Goal: Task Accomplishment & Management: Manage account settings

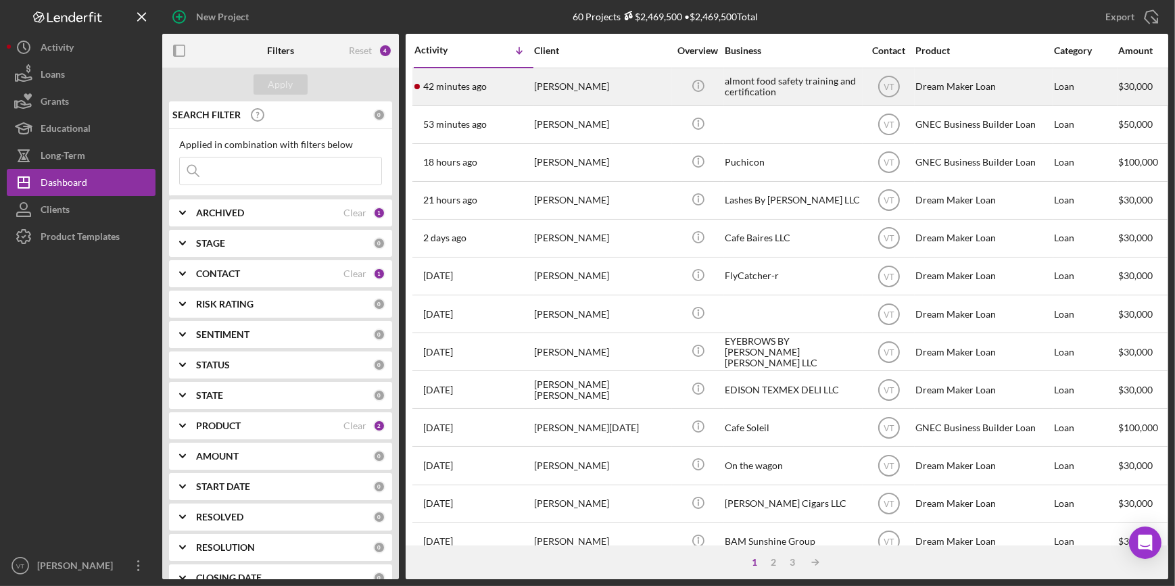
click at [544, 87] on div "[PERSON_NAME]" at bounding box center [601, 87] width 135 height 36
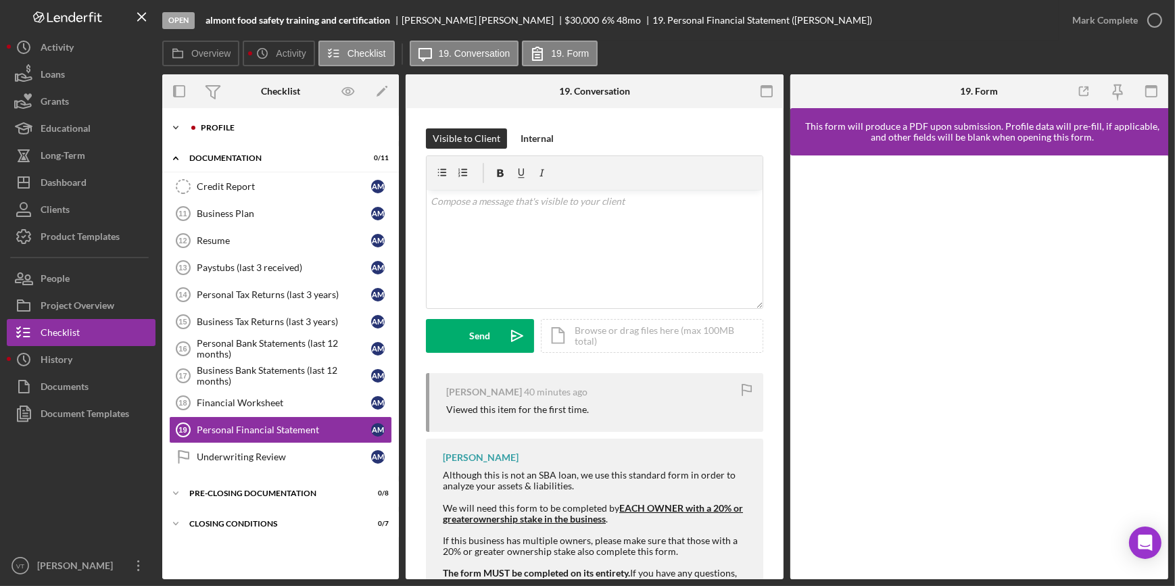
click at [183, 130] on icon "Icon/Expander" at bounding box center [175, 127] width 27 height 27
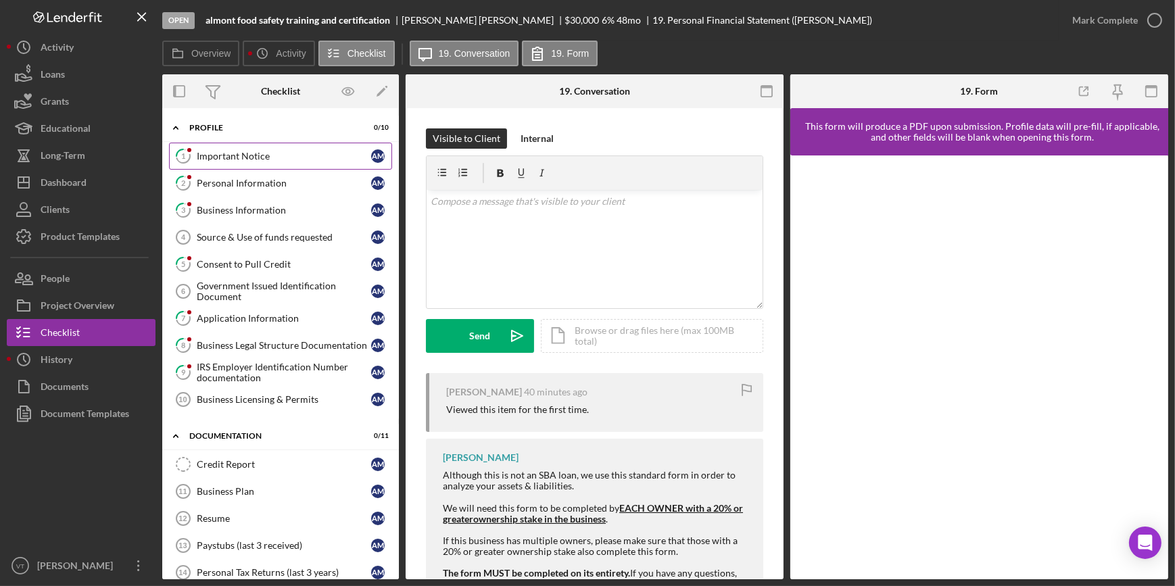
click at [214, 164] on link "1 Important Notice A M" at bounding box center [280, 156] width 223 height 27
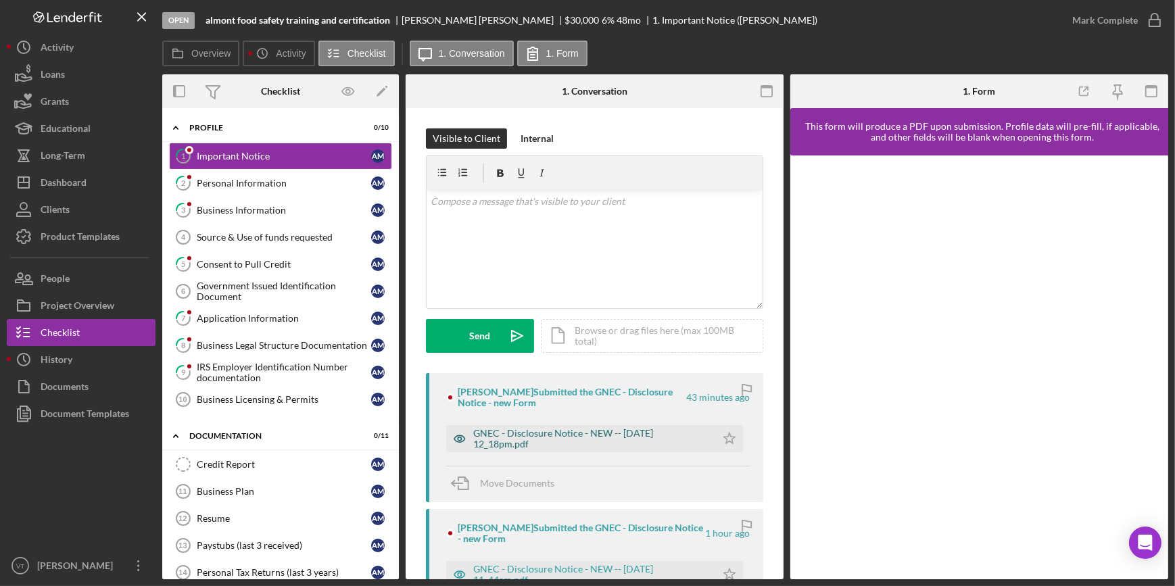
click at [527, 429] on div "GNEC - Disclosure Notice - NEW -- 2025-10-08 12_18pm.pdf" at bounding box center [591, 439] width 236 height 22
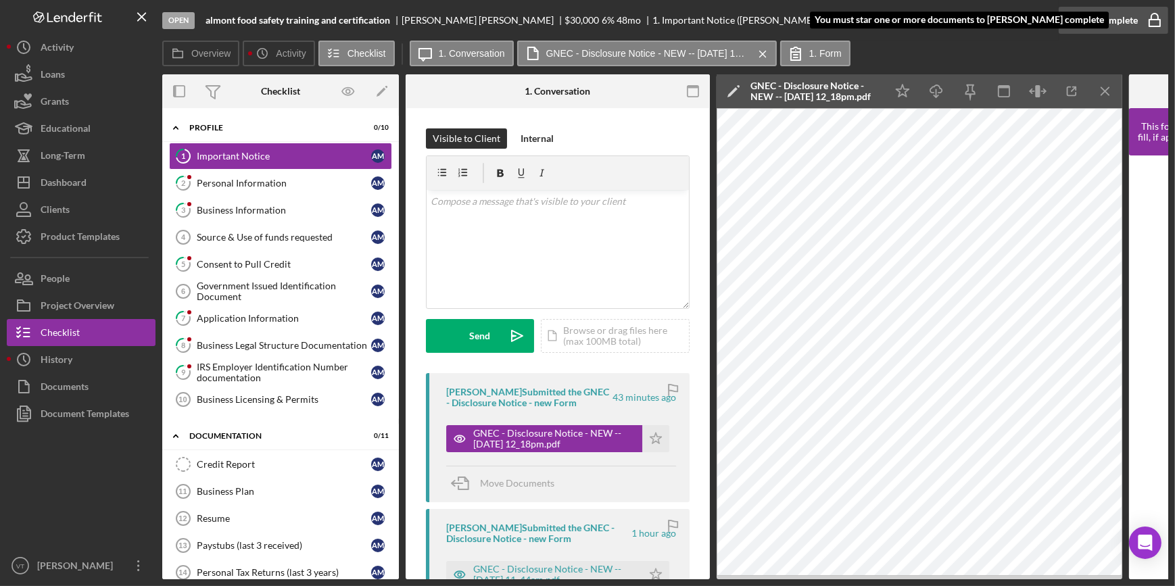
click at [1103, 22] on div "Mark Complete" at bounding box center [1105, 20] width 66 height 27
click at [652, 444] on polygon "button" at bounding box center [655, 438] width 11 height 11
click at [1078, 28] on div "Mark Complete" at bounding box center [1105, 20] width 66 height 27
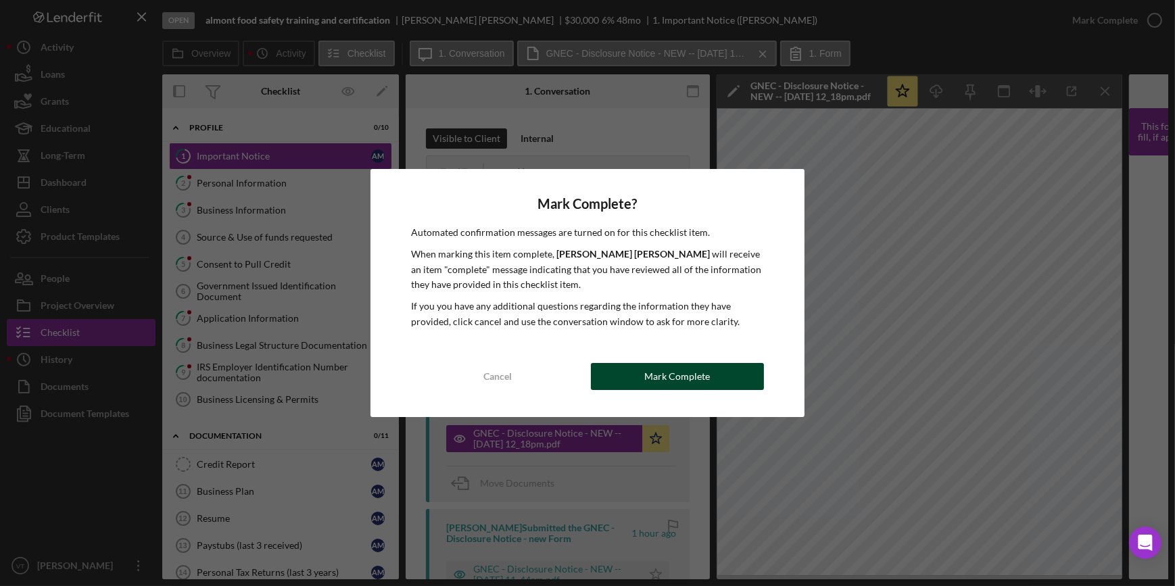
click at [711, 385] on button "Mark Complete" at bounding box center [677, 376] width 173 height 27
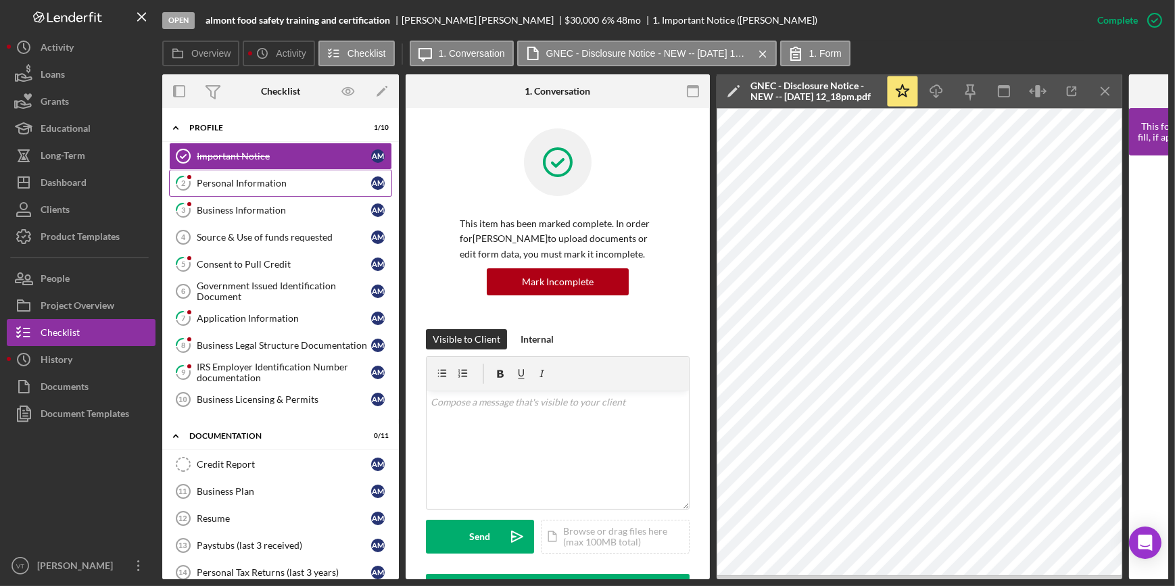
click at [216, 183] on div "Personal Information" at bounding box center [284, 183] width 174 height 11
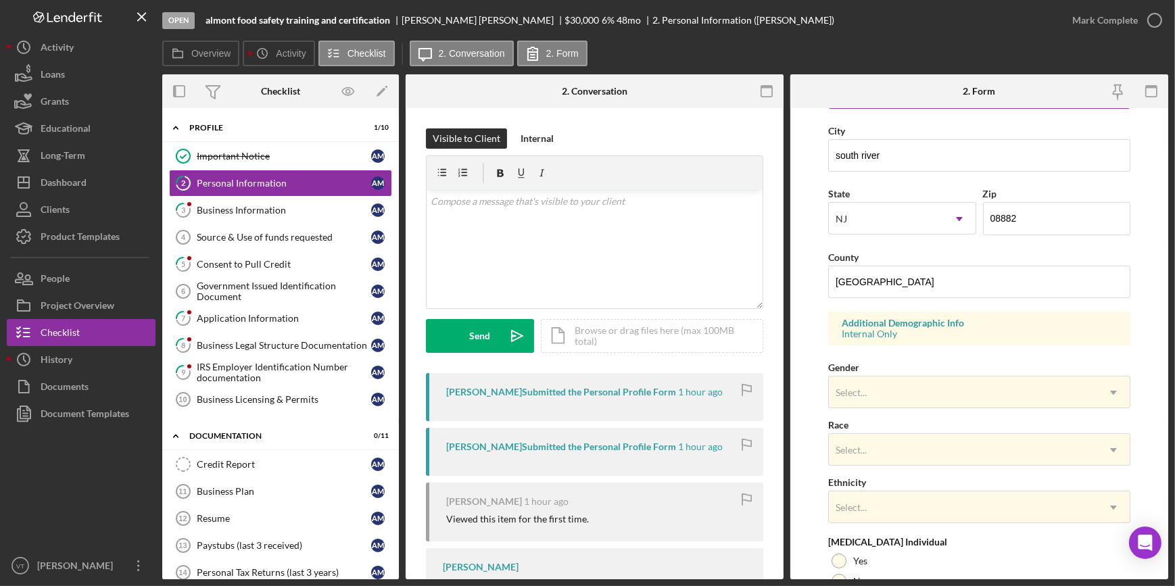
scroll to position [430, 0]
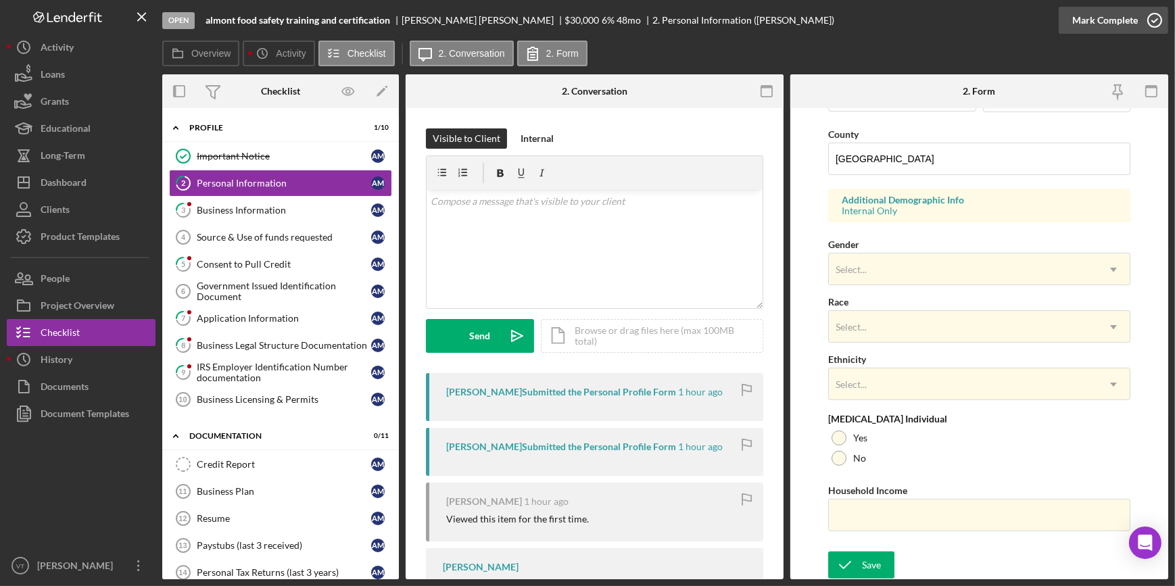
click at [1142, 19] on icon "button" at bounding box center [1155, 20] width 34 height 34
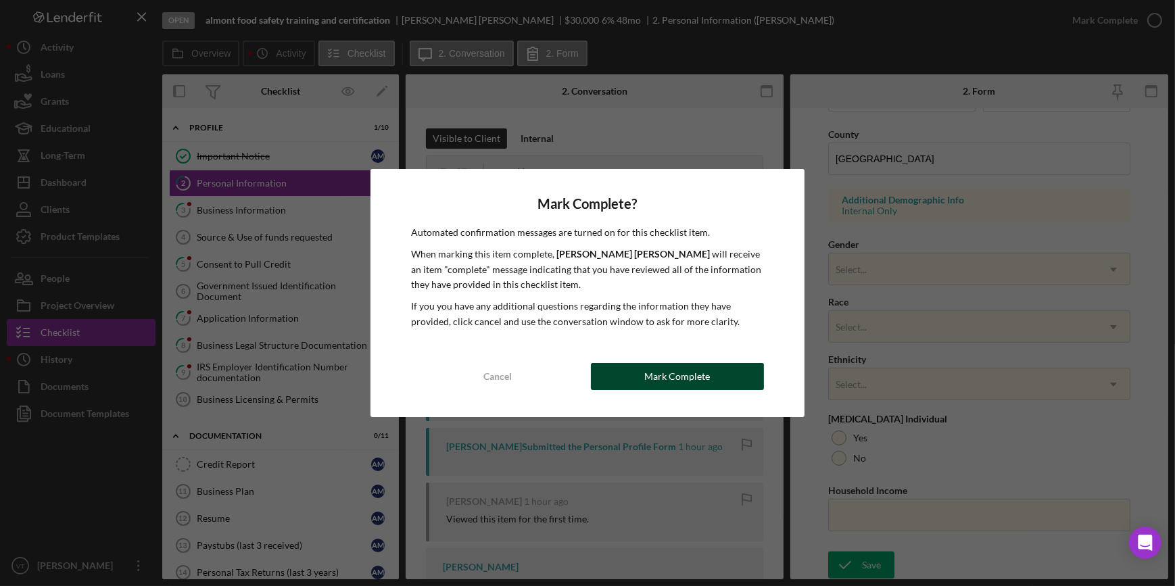
click at [679, 379] on div "Mark Complete" at bounding box center [677, 376] width 66 height 27
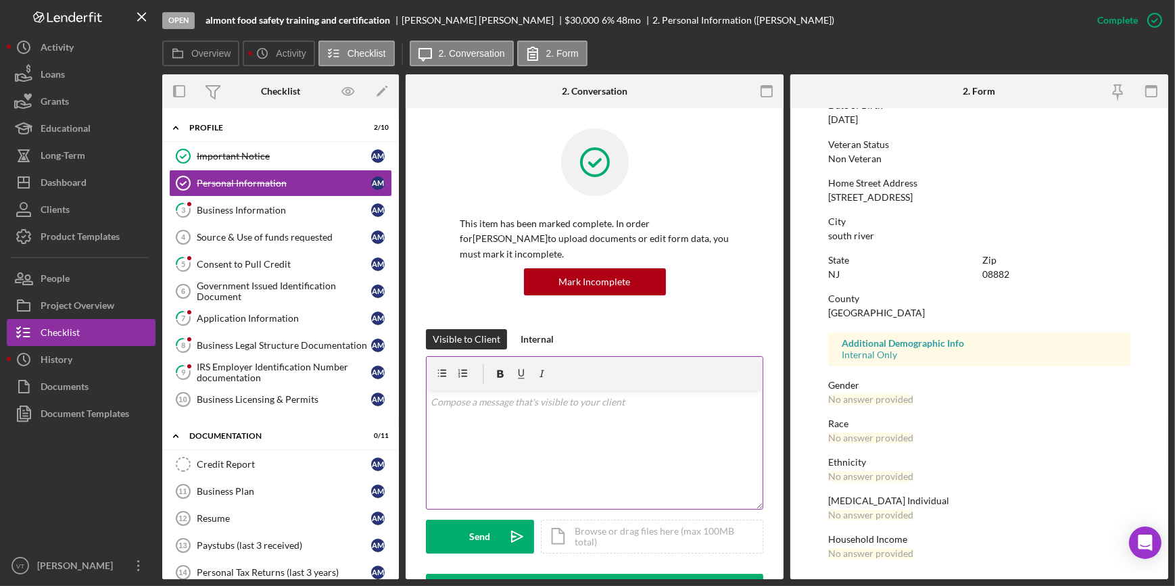
scroll to position [160, 0]
click at [74, 181] on div "Dashboard" at bounding box center [64, 184] width 46 height 30
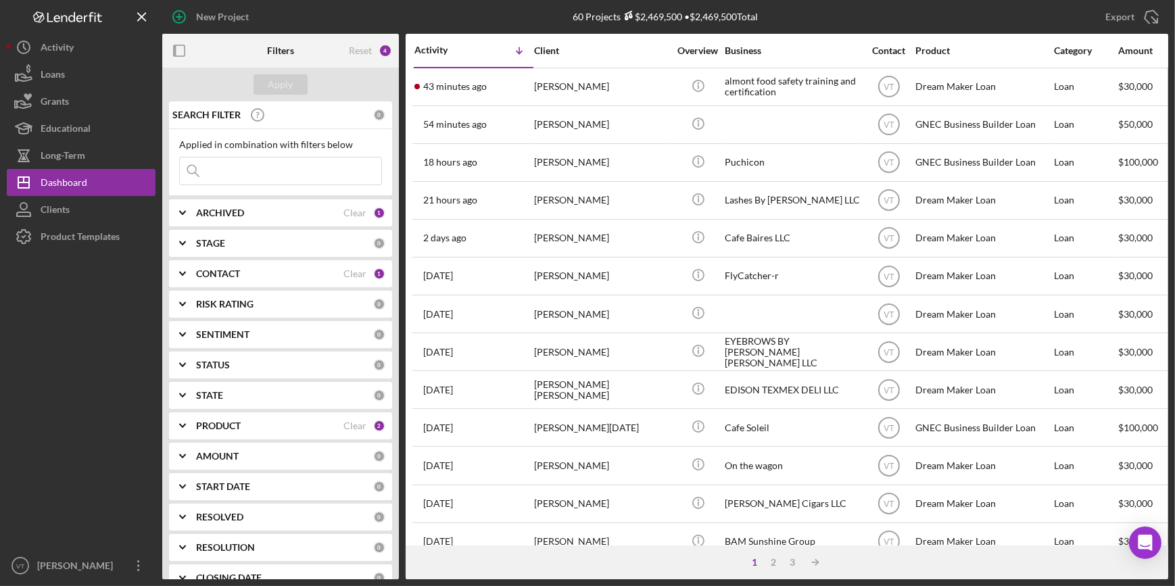
click at [281, 172] on input at bounding box center [280, 171] width 201 height 27
type input "bosora"
click at [196, 211] on icon "Icon/Expander" at bounding box center [183, 213] width 34 height 34
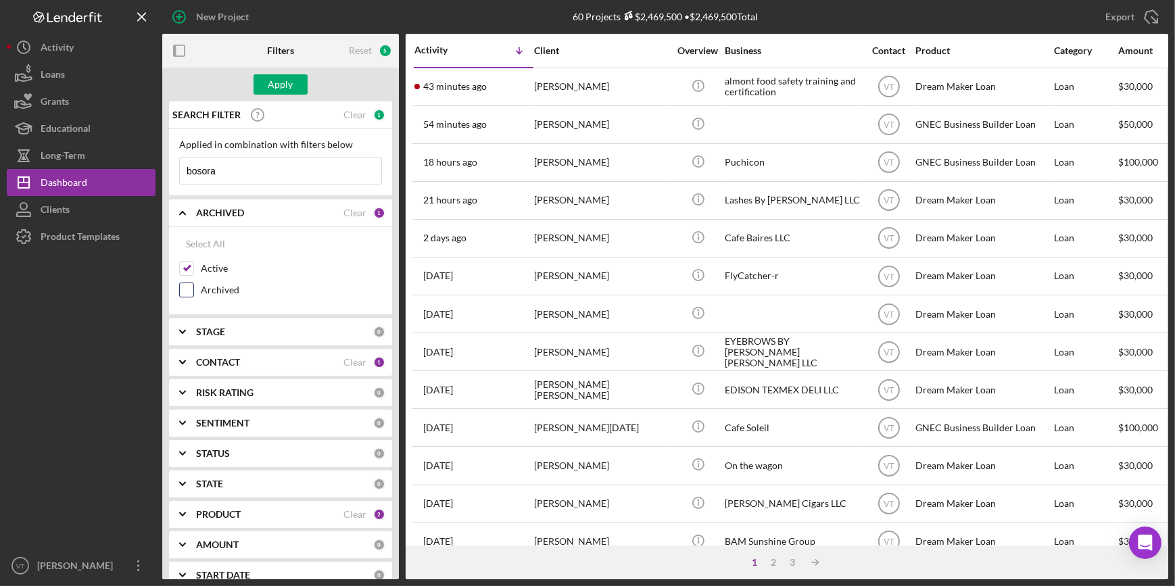
click at [183, 285] on input "Archived" at bounding box center [187, 290] width 14 height 14
checkbox input "true"
click at [272, 76] on div "Apply" at bounding box center [280, 84] width 25 height 20
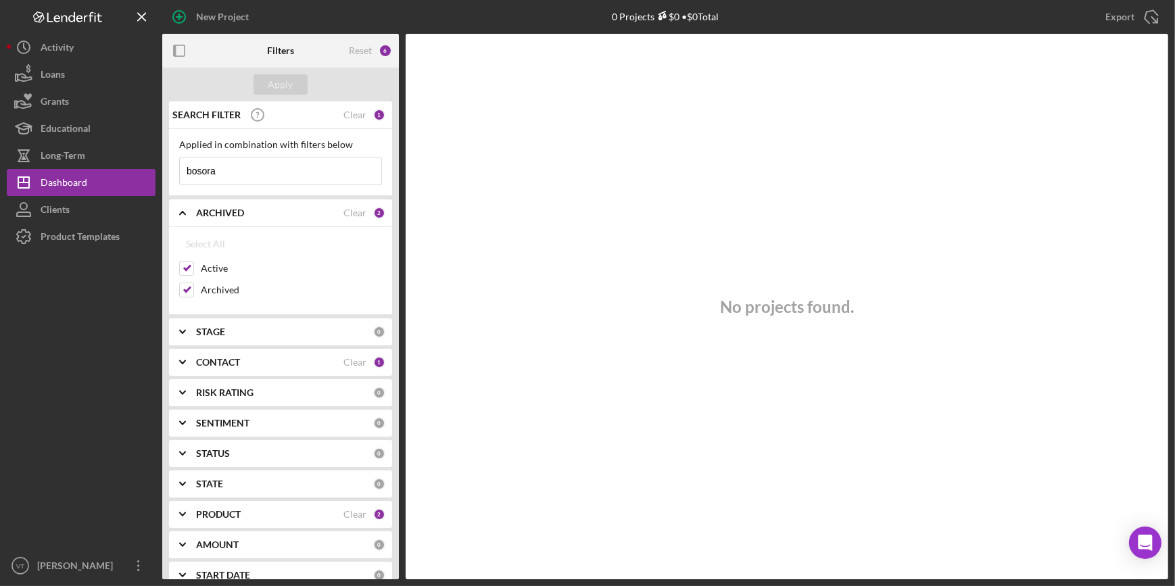
click at [287, 168] on input "bosora" at bounding box center [280, 171] width 201 height 27
click at [274, 88] on div "Apply" at bounding box center [280, 84] width 25 height 20
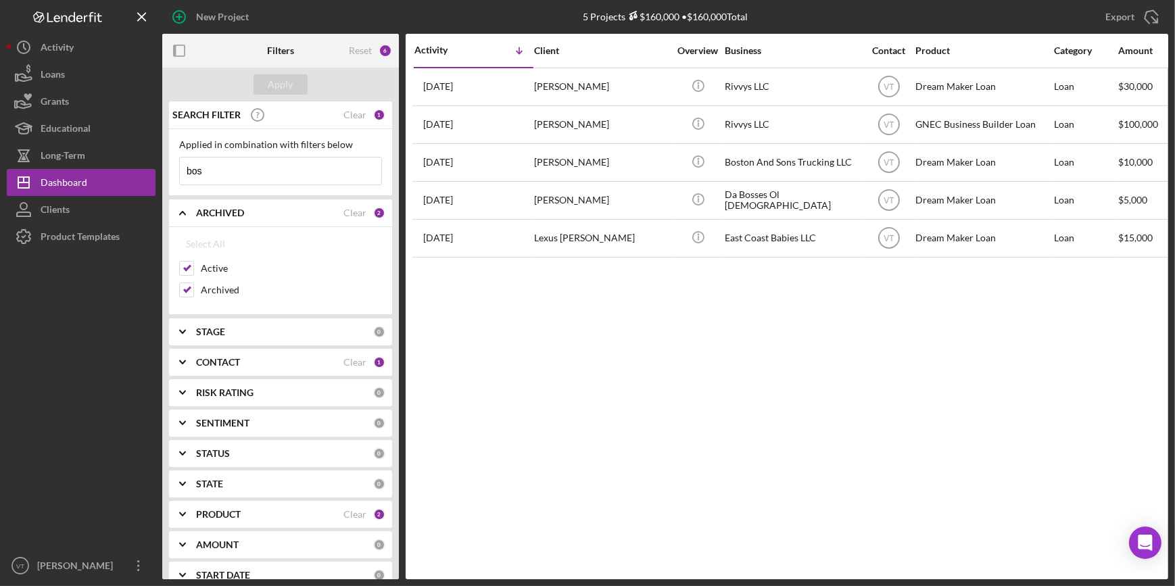
click at [262, 168] on input "bos" at bounding box center [280, 171] width 201 height 27
type input "bas"
click at [285, 85] on div "Apply" at bounding box center [280, 84] width 25 height 20
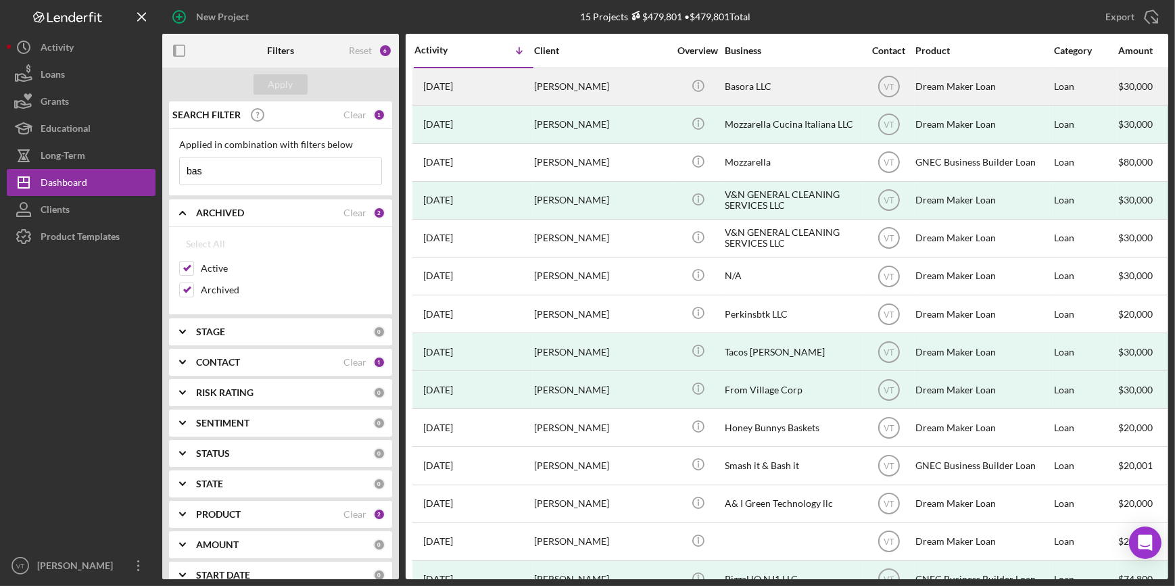
click at [565, 85] on div "Jonatan Basora-Flecha" at bounding box center [601, 87] width 135 height 36
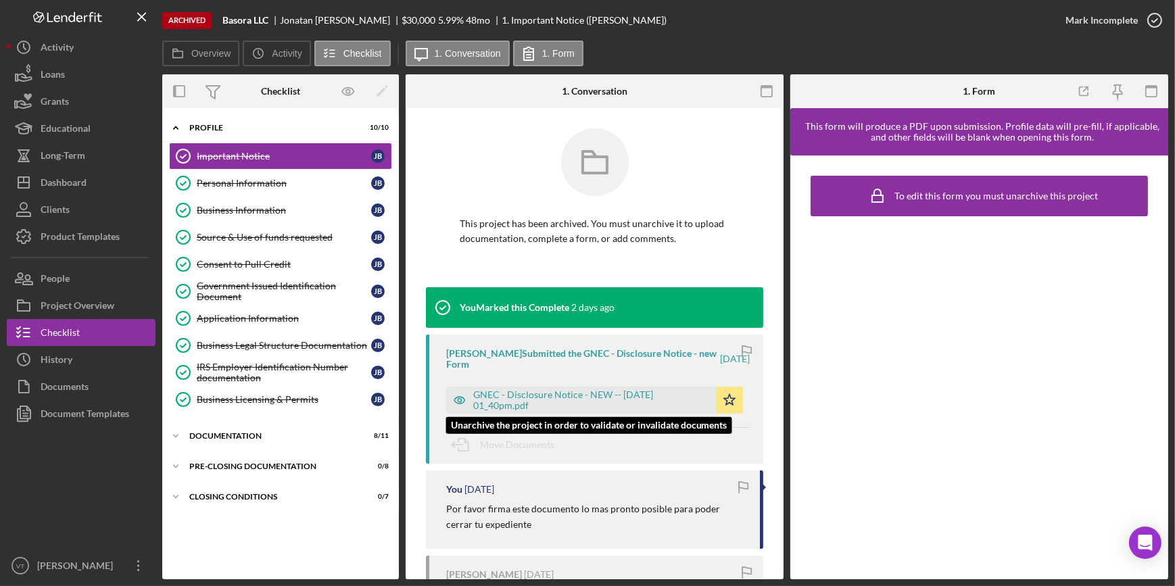
click at [564, 385] on div "GNEC - Disclosure Notice - NEW -- 2025-10-02 01_40pm.pdf Icon/Star" at bounding box center [598, 397] width 304 height 34
click at [563, 394] on div "GNEC - Disclosure Notice - NEW -- 2025-10-02 01_40pm.pdf" at bounding box center [591, 400] width 236 height 22
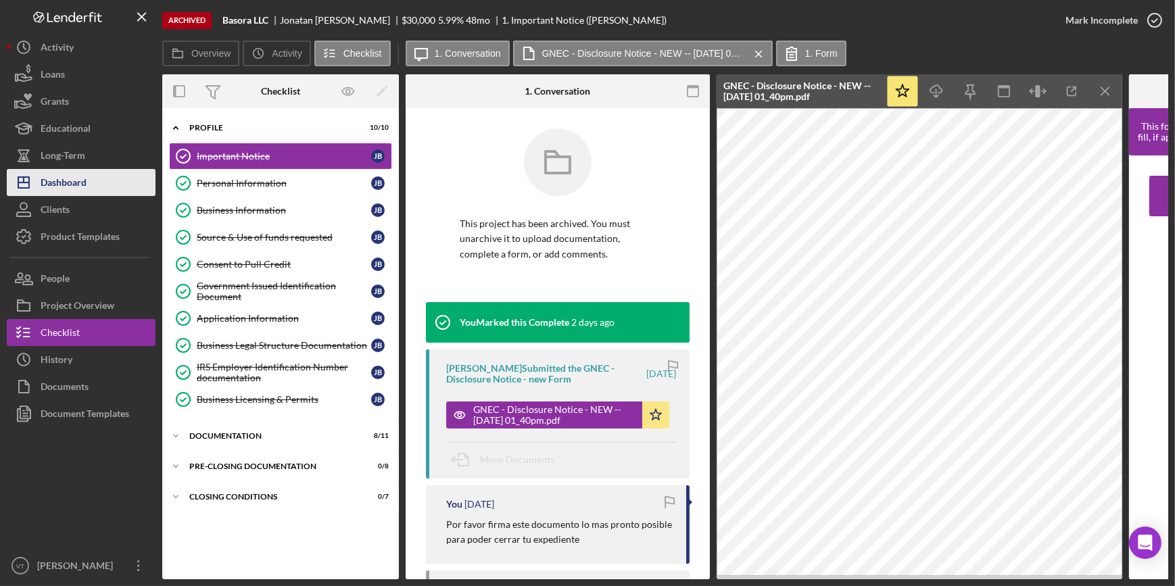
click at [83, 170] on div "Dashboard" at bounding box center [64, 184] width 46 height 30
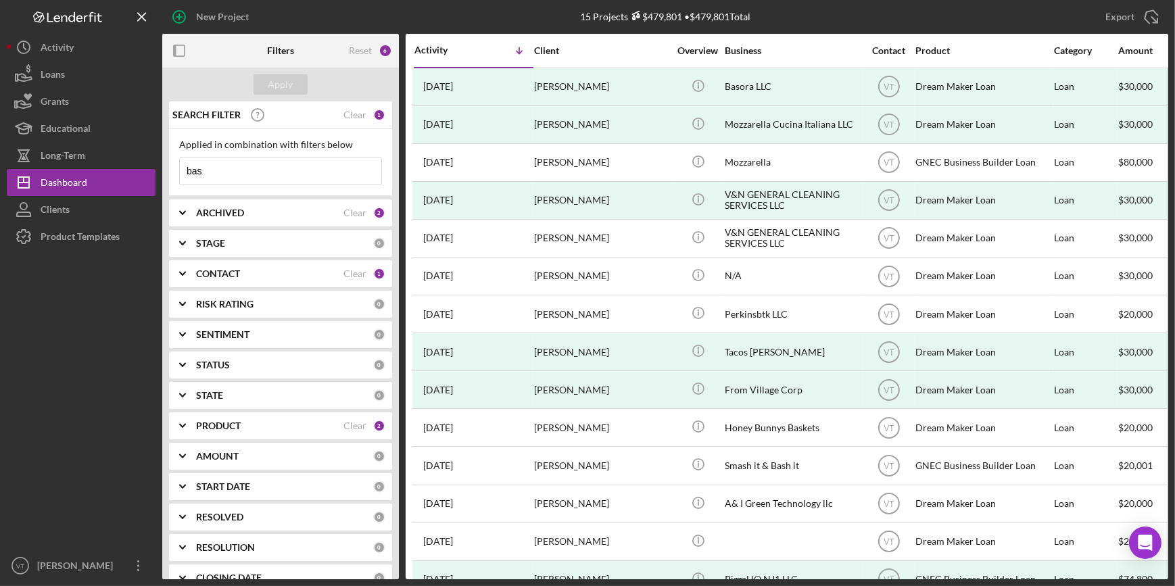
click at [185, 212] on icon "Icon/Expander" at bounding box center [183, 213] width 34 height 34
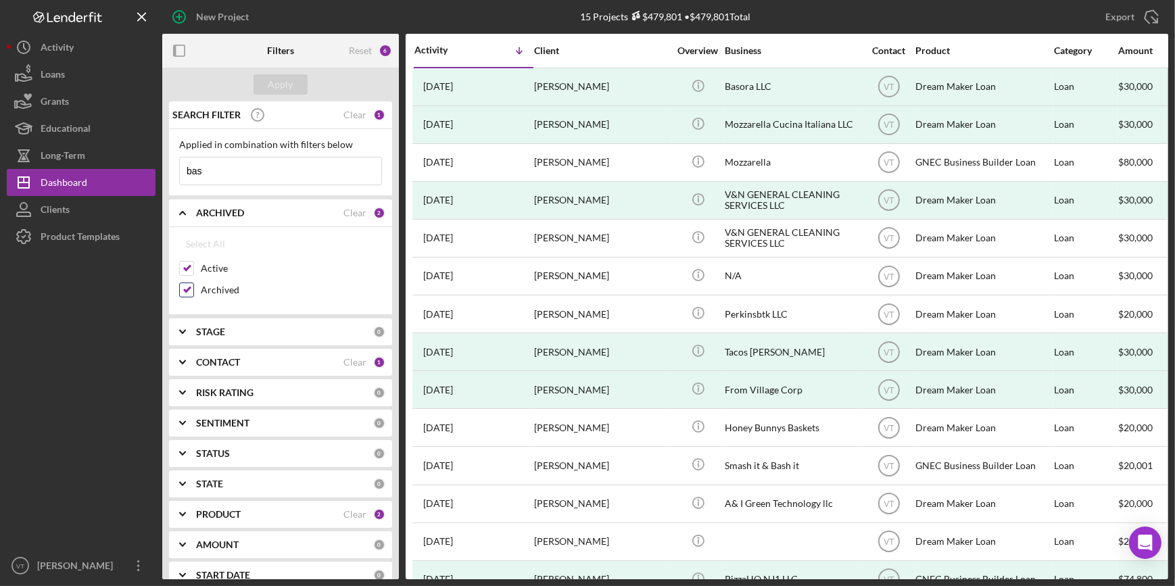
click at [189, 290] on input "Archived" at bounding box center [187, 290] width 14 height 14
checkbox input "false"
click at [347, 115] on div "Clear" at bounding box center [354, 115] width 23 height 11
click at [272, 80] on div "Apply" at bounding box center [280, 84] width 25 height 20
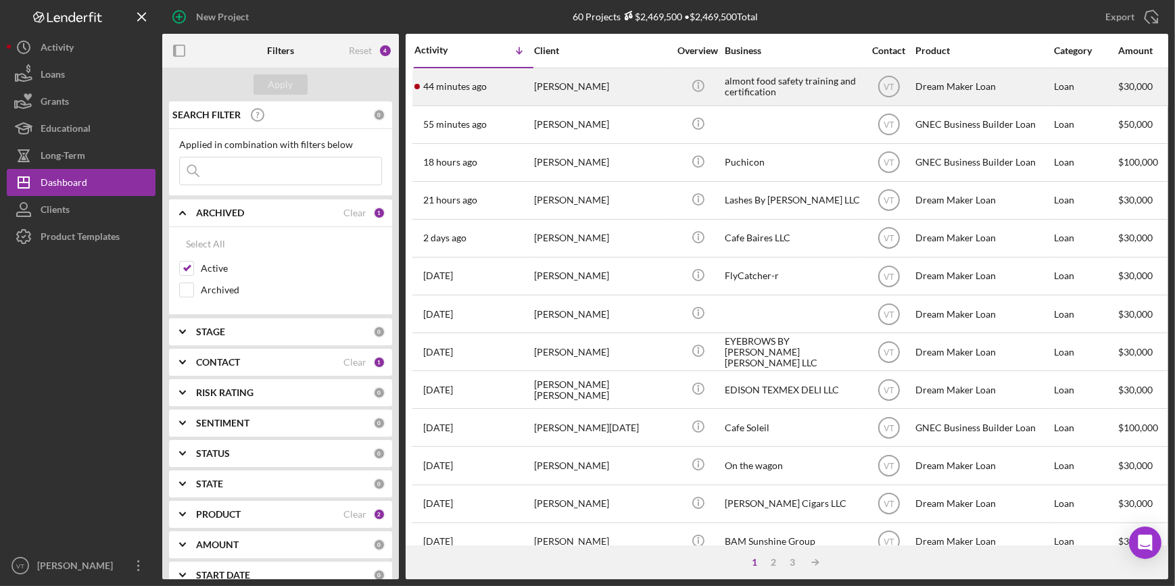
click at [532, 95] on div "44 minutes ago ALEXANDER MONTERO" at bounding box center [473, 87] width 118 height 36
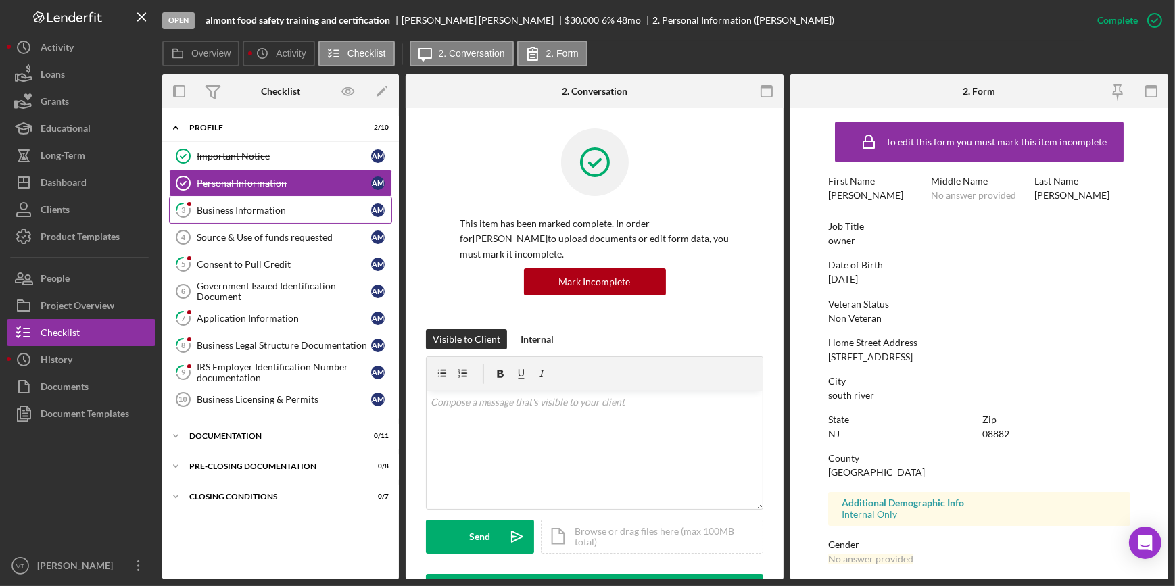
click at [295, 203] on link "3 Business Information A M" at bounding box center [280, 210] width 223 height 27
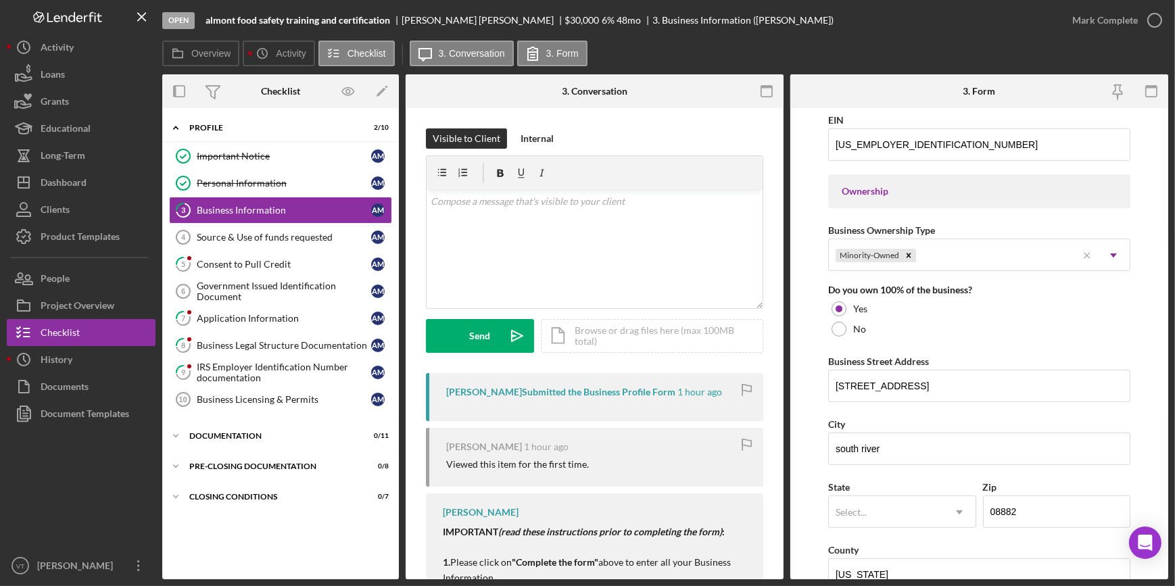
scroll to position [676, 0]
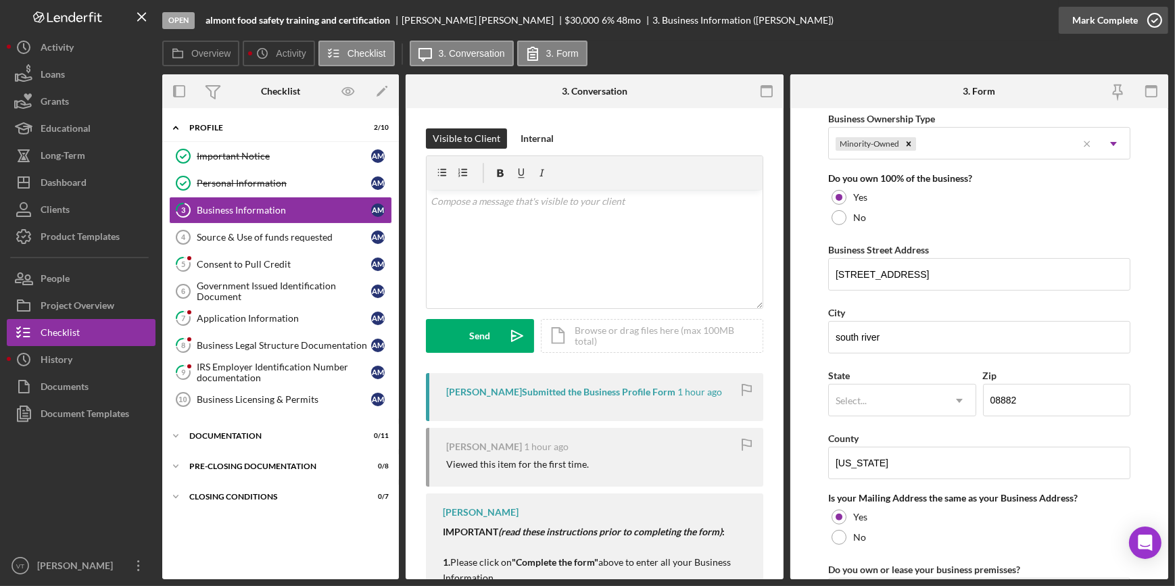
click at [1115, 9] on div "Mark Complete" at bounding box center [1105, 20] width 66 height 27
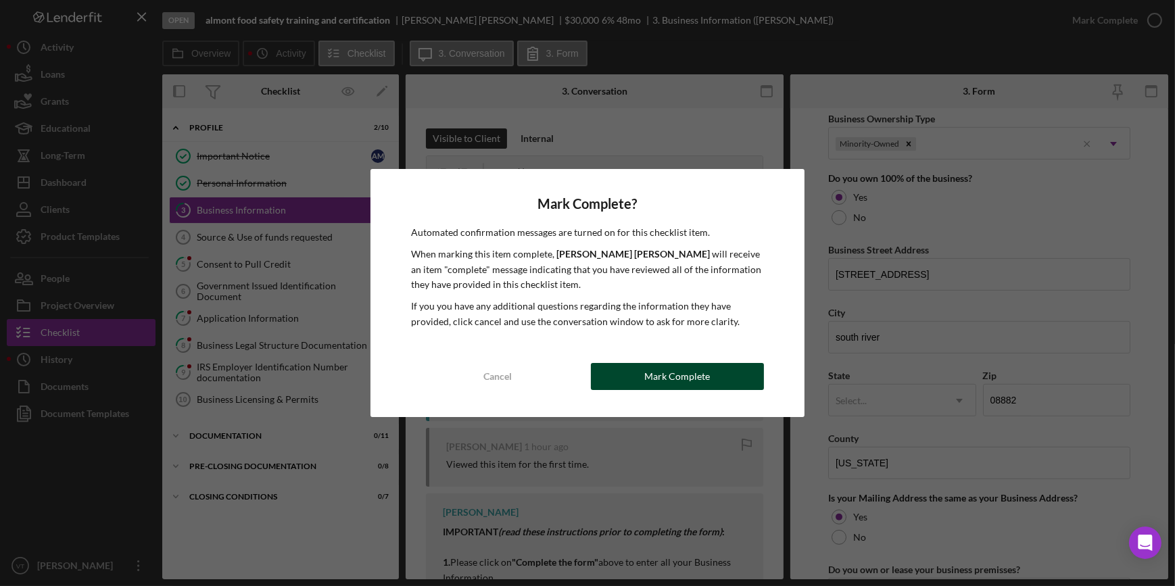
click at [709, 376] on button "Mark Complete" at bounding box center [677, 376] width 173 height 27
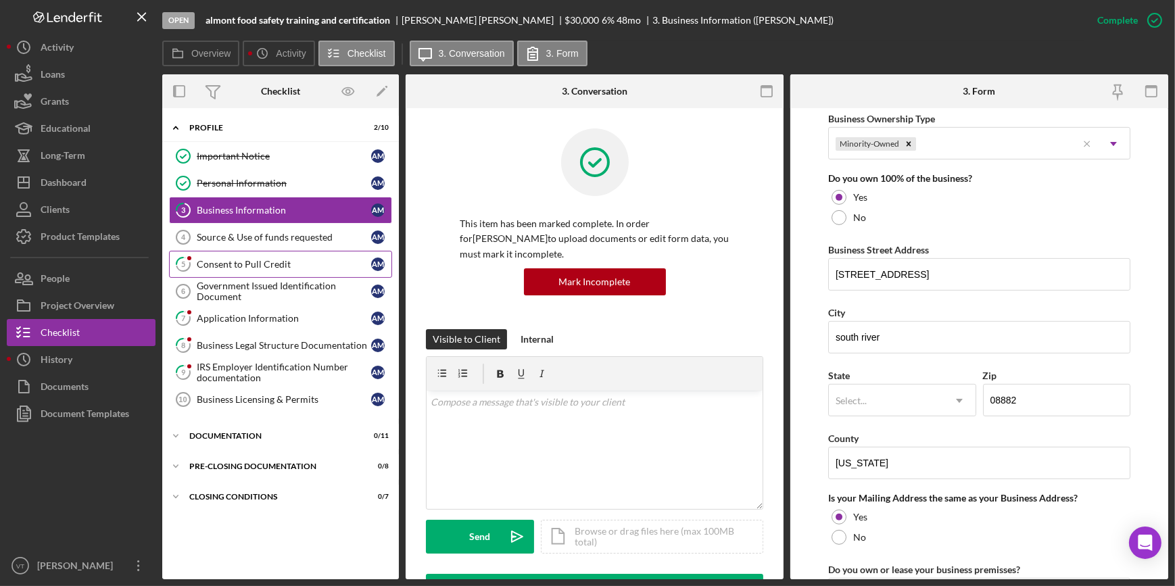
scroll to position [477, 0]
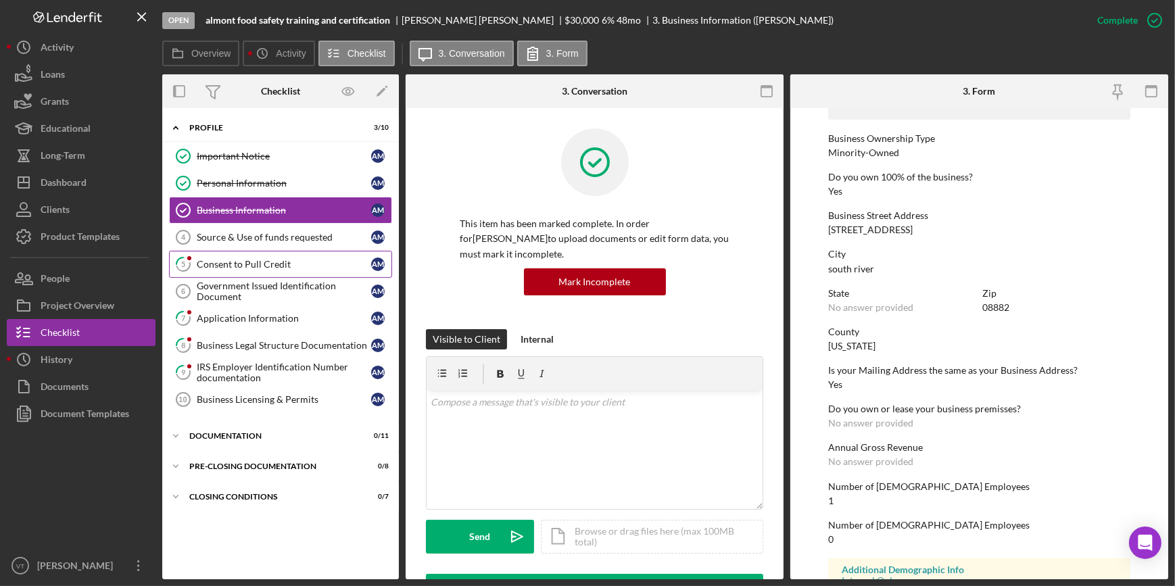
click at [241, 260] on div "Consent to Pull Credit" at bounding box center [284, 264] width 174 height 11
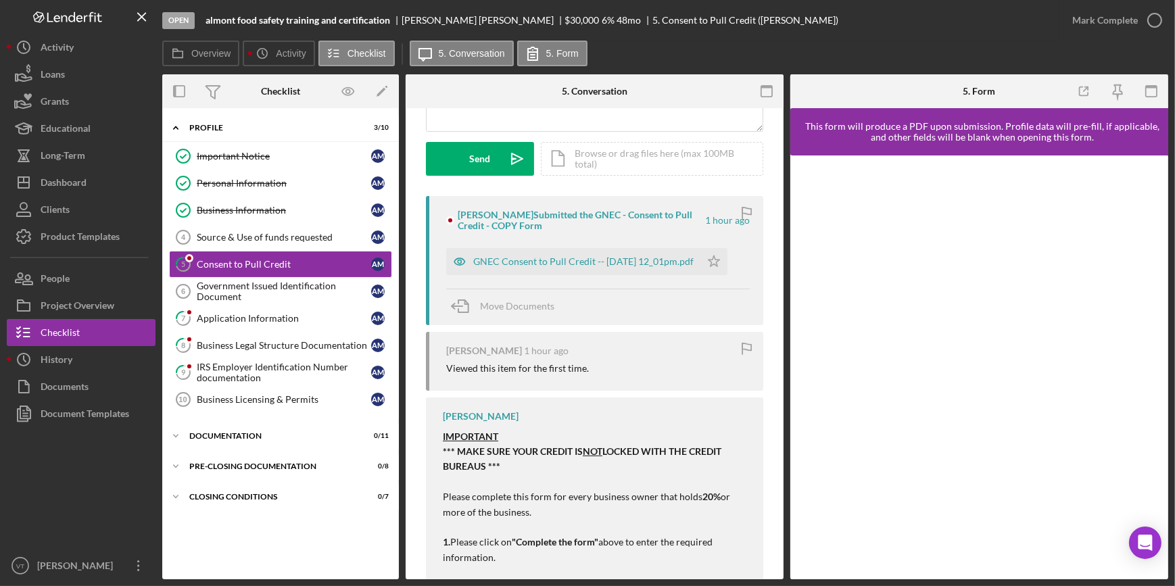
scroll to position [184, 0]
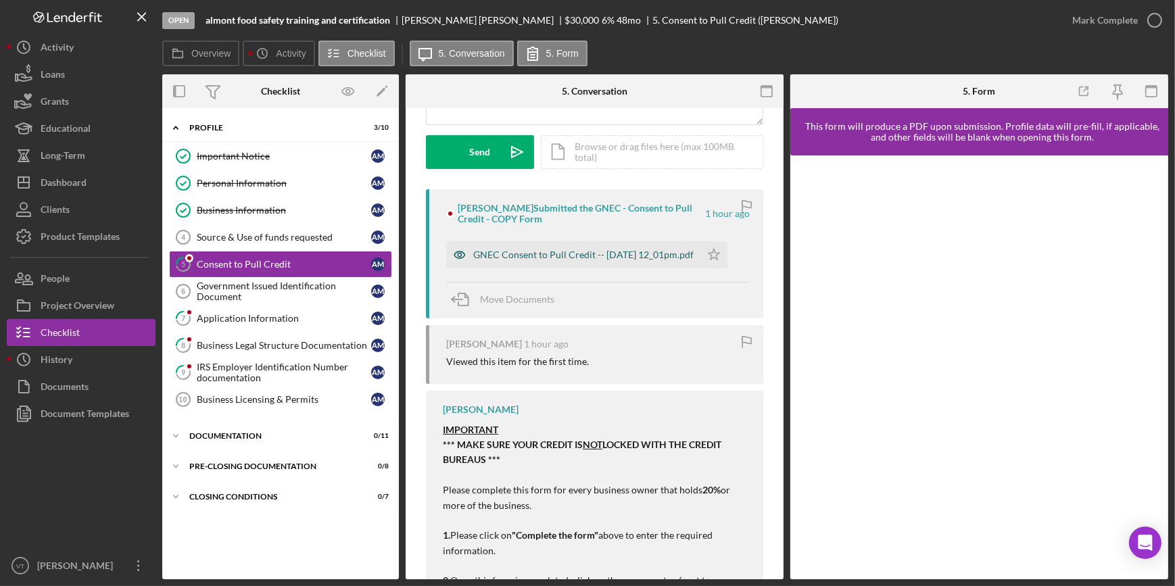
click at [616, 253] on div "GNEC Consent to Pull Credit -- 2025-10-08 12_01pm.pdf" at bounding box center [583, 254] width 220 height 11
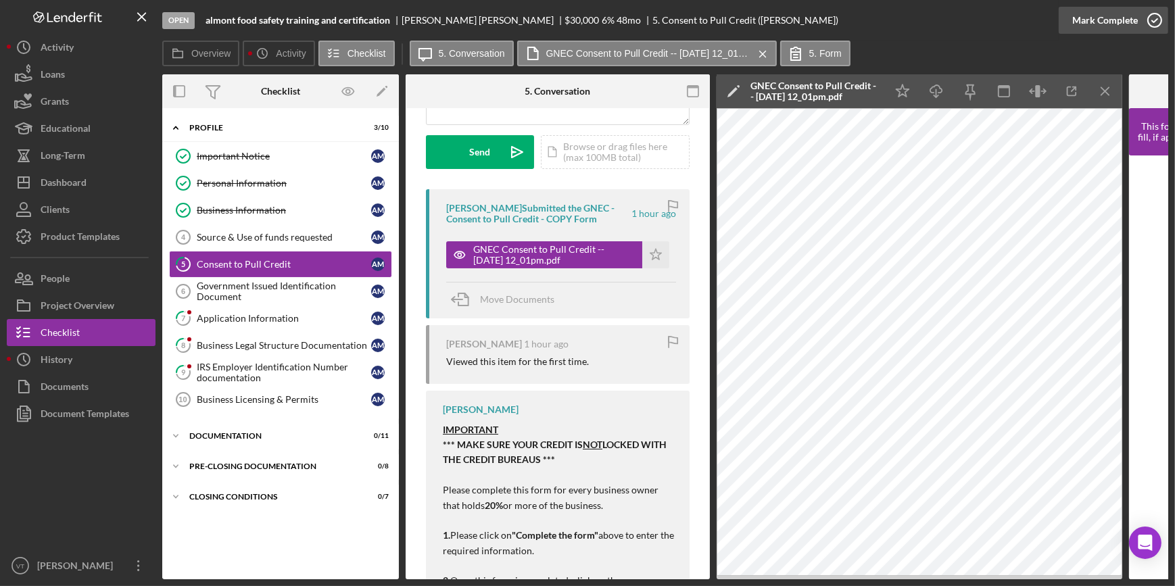
click at [1108, 16] on div "Mark Complete" at bounding box center [1105, 20] width 66 height 27
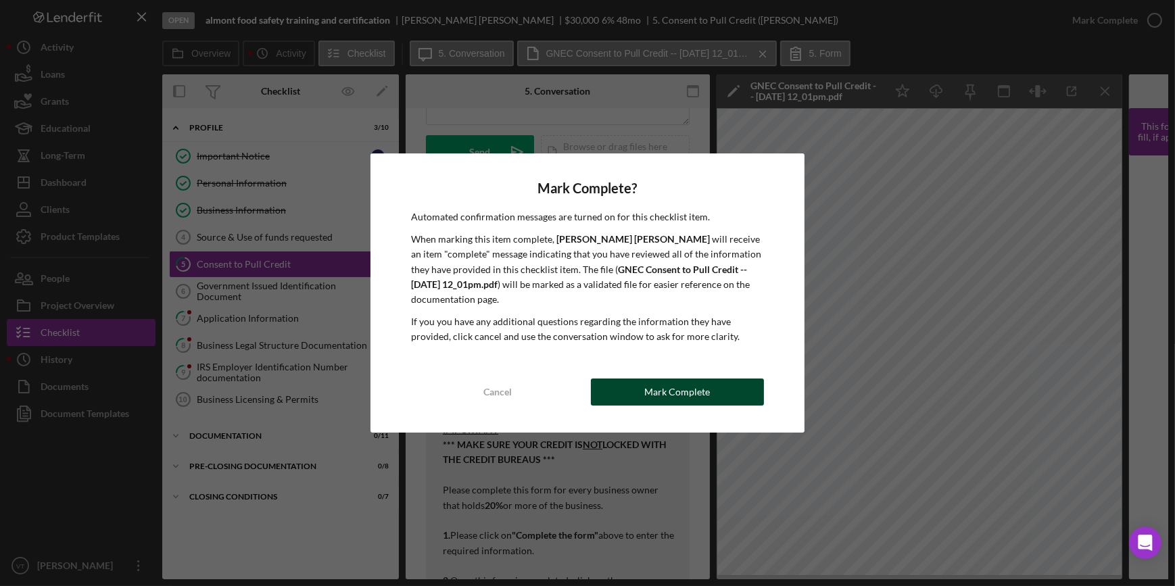
click at [721, 391] on button "Mark Complete" at bounding box center [677, 392] width 173 height 27
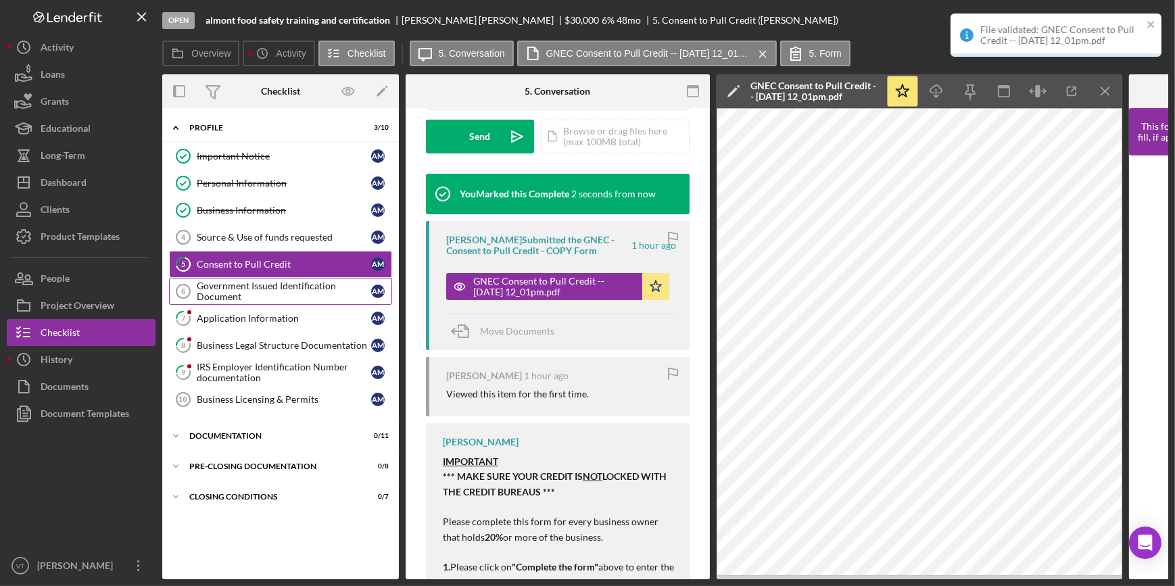
scroll to position [400, 0]
click at [264, 323] on div "Application Information" at bounding box center [284, 318] width 174 height 11
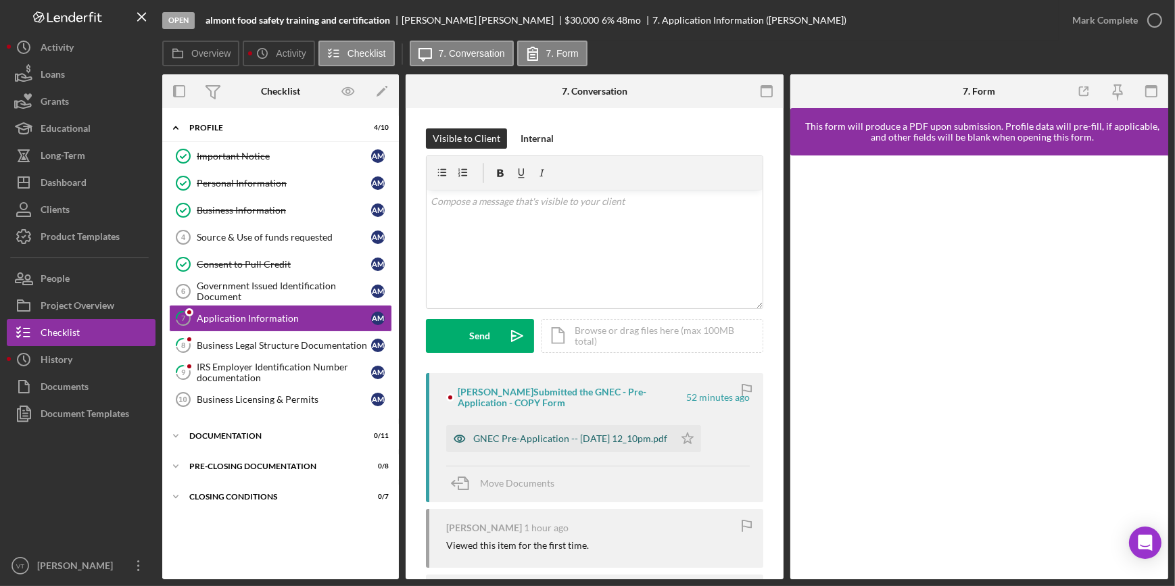
click at [575, 430] on div "GNEC Pre-Application -- [DATE] 12_10pm.pdf" at bounding box center [560, 438] width 228 height 27
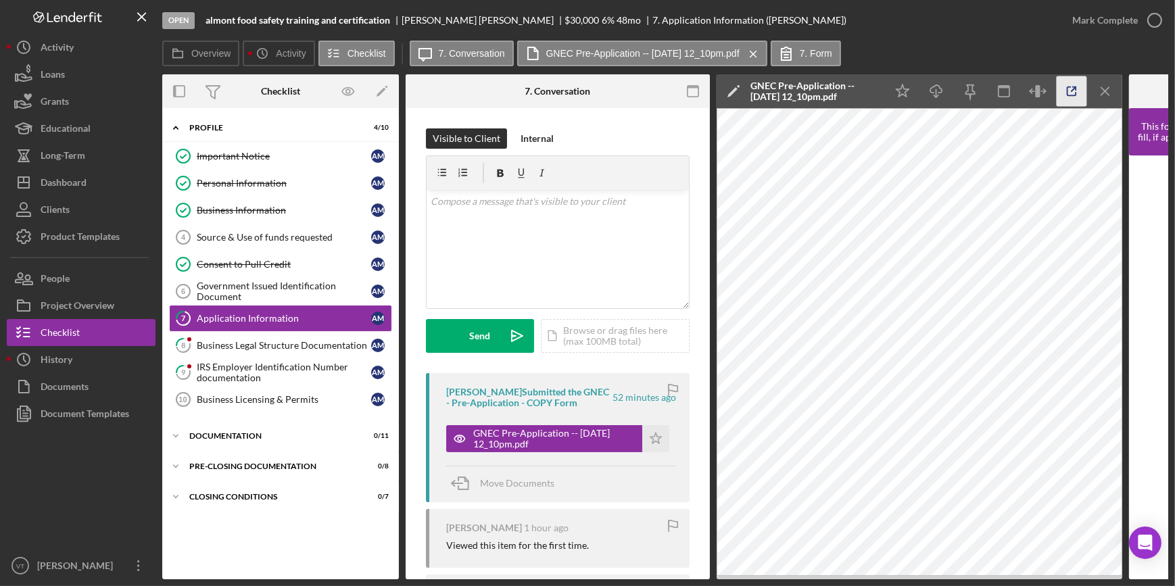
click at [1072, 89] on line "button" at bounding box center [1074, 89] width 4 height 4
click at [1107, 27] on div "Mark Complete" at bounding box center [1105, 20] width 66 height 27
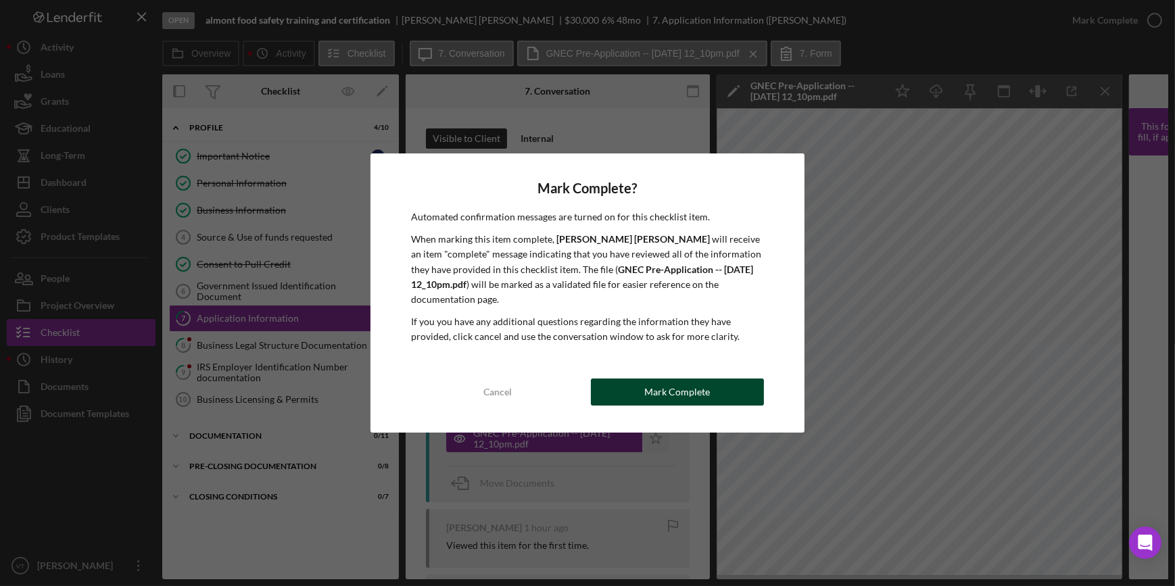
click at [668, 384] on div "Mark Complete" at bounding box center [677, 392] width 66 height 27
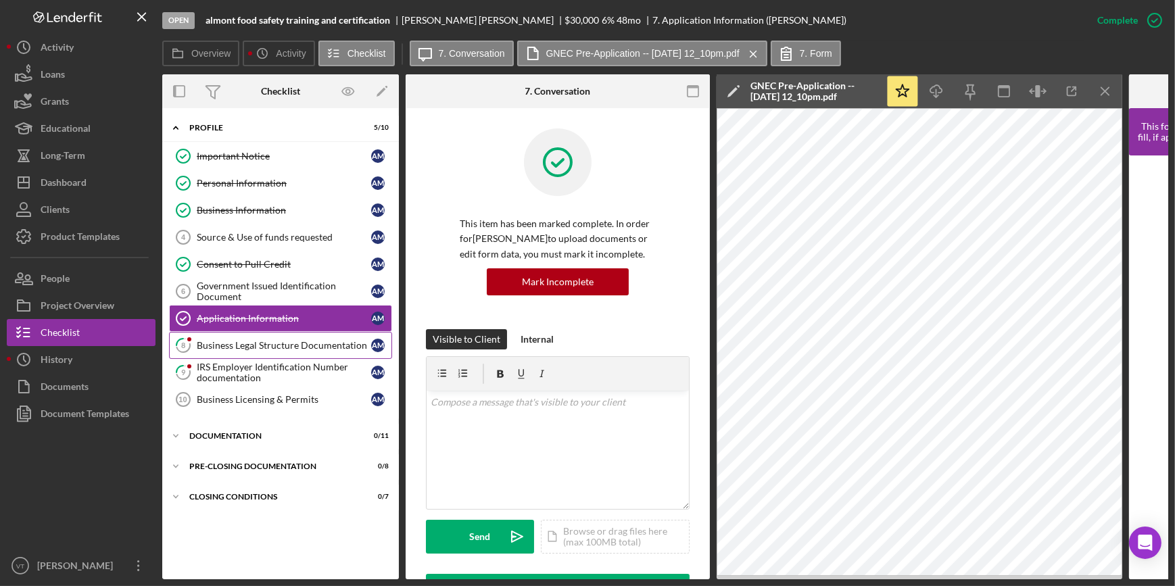
click at [273, 348] on div "Business Legal Structure Documentation" at bounding box center [284, 345] width 174 height 11
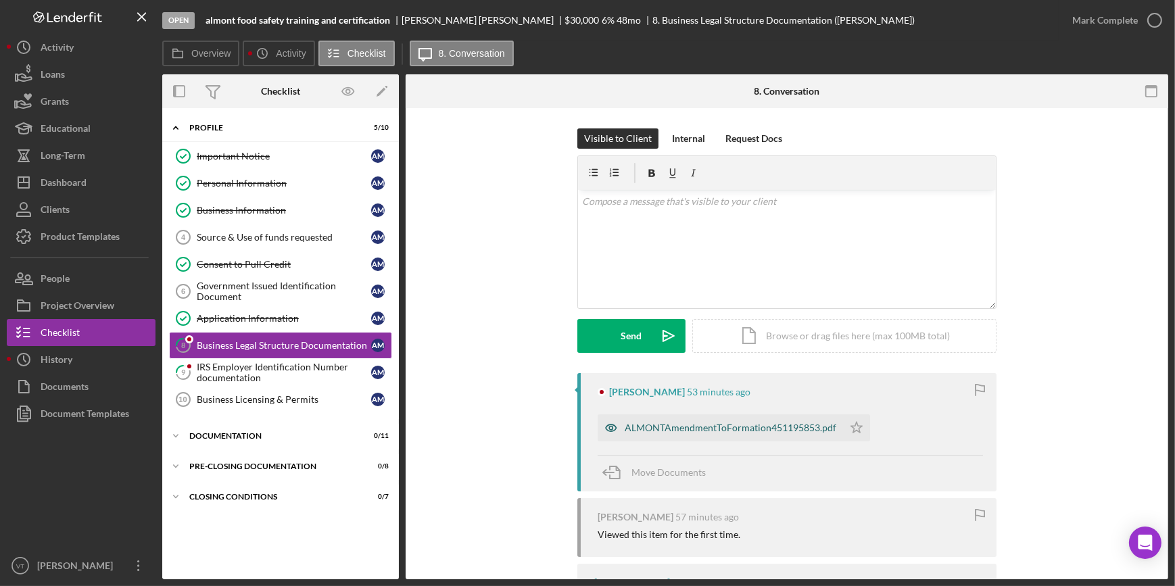
click at [638, 427] on div "ALMONTAmendmentToFormation451195853.pdf" at bounding box center [731, 428] width 212 height 11
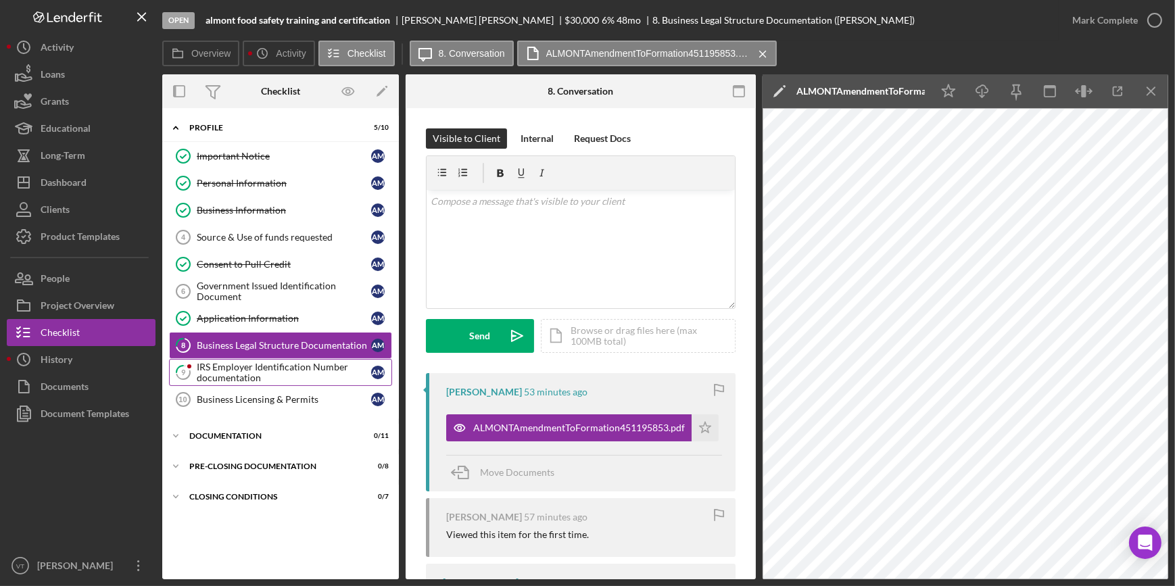
click at [241, 380] on div "IRS Employer Identification Number documentation" at bounding box center [284, 373] width 174 height 22
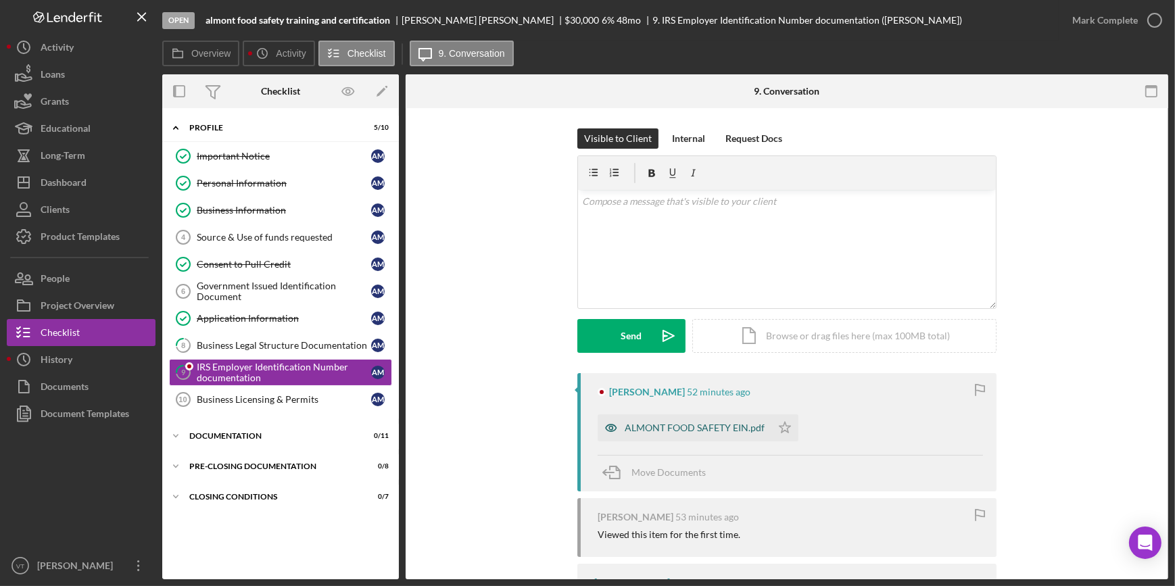
click at [641, 434] on div "ALMONT FOOD SAFETY EIN.pdf" at bounding box center [685, 427] width 174 height 27
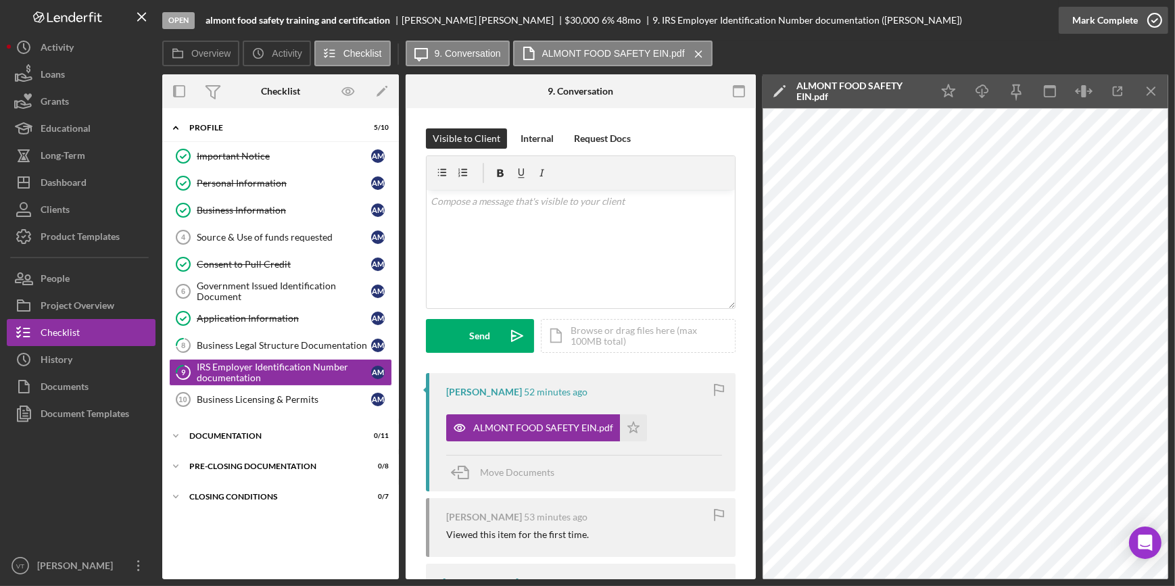
click at [1082, 22] on div "Mark Complete" at bounding box center [1105, 20] width 66 height 27
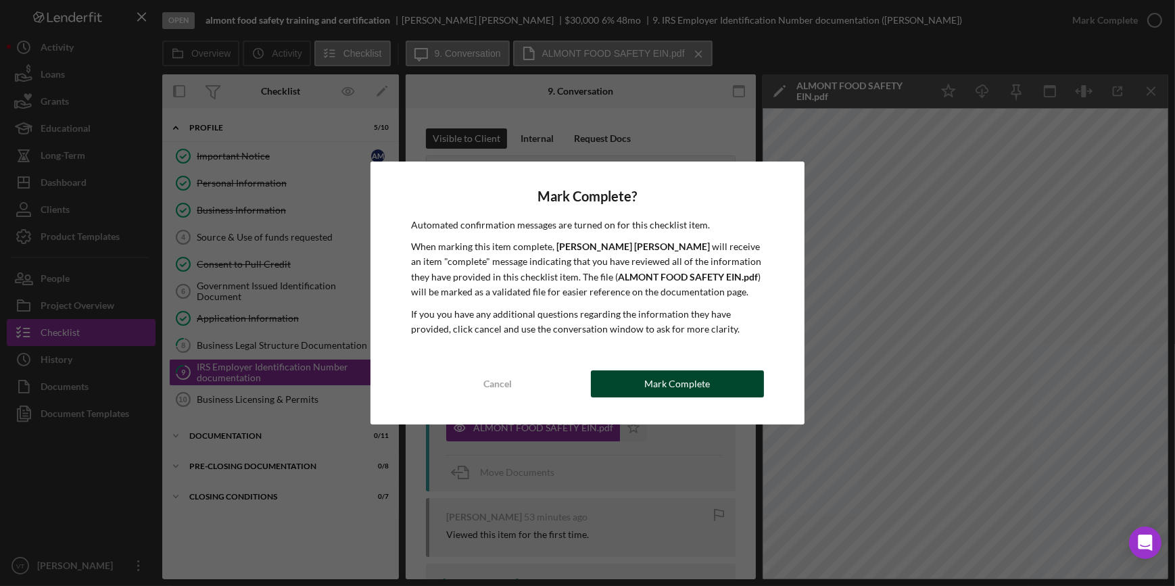
click at [634, 395] on button "Mark Complete" at bounding box center [677, 384] width 173 height 27
